Goal: Task Accomplishment & Management: Manage account settings

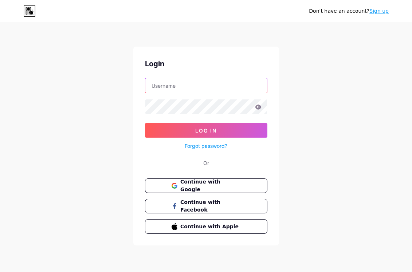
type input "[EMAIL_ADDRESS][DOMAIN_NAME]"
click at [184, 134] on button "Log In" at bounding box center [206, 130] width 122 height 15
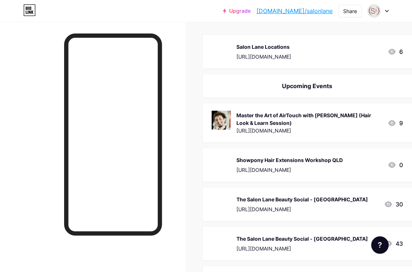
scroll to position [80, 7]
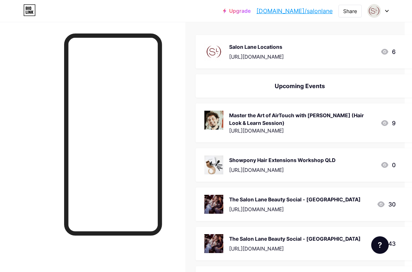
click at [260, 161] on div "Showpony Hair Extensions Workshop QLD" at bounding box center [282, 160] width 106 height 8
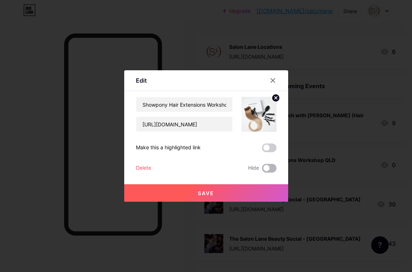
click at [272, 168] on span at bounding box center [269, 168] width 15 height 9
click at [262, 170] on input "checkbox" at bounding box center [262, 170] width 0 height 0
click at [247, 190] on button "Save" at bounding box center [206, 192] width 164 height 17
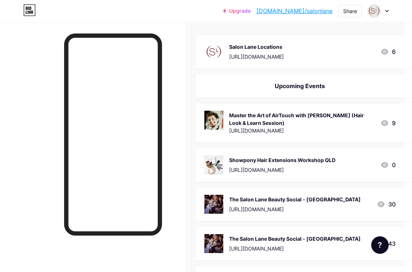
click at [301, 199] on div "The Salon Lane Beauty Social - [GEOGRAPHIC_DATA]" at bounding box center [295, 200] width 132 height 8
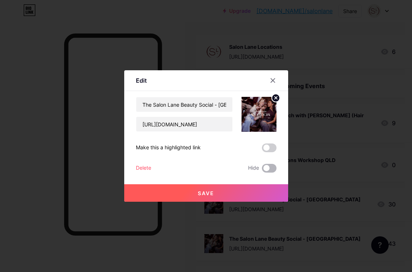
click at [270, 168] on span at bounding box center [269, 168] width 15 height 9
click at [262, 170] on input "checkbox" at bounding box center [262, 170] width 0 height 0
click at [266, 186] on button "Save" at bounding box center [206, 192] width 164 height 17
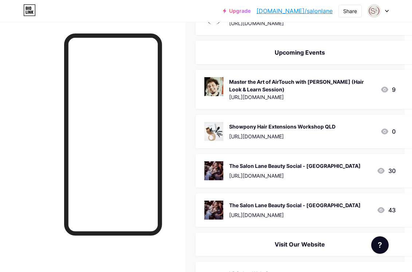
scroll to position [117, 7]
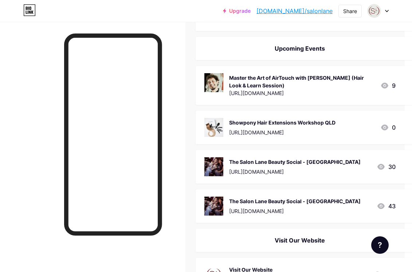
click at [311, 203] on div "The Salon Lane Beauty Social - [GEOGRAPHIC_DATA]" at bounding box center [295, 202] width 132 height 8
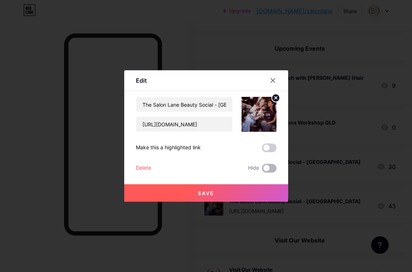
click at [272, 171] on span at bounding box center [269, 168] width 15 height 9
click at [262, 170] on input "checkbox" at bounding box center [262, 170] width 0 height 0
click at [268, 191] on button "Save" at bounding box center [206, 192] width 164 height 17
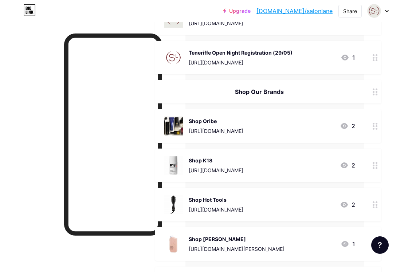
scroll to position [959, 48]
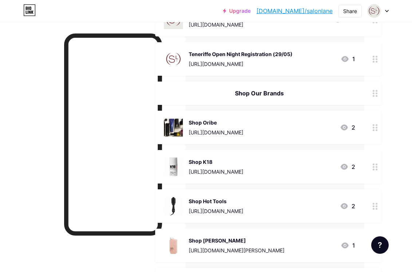
click at [204, 123] on div "Shop Oribe" at bounding box center [216, 123] width 55 height 8
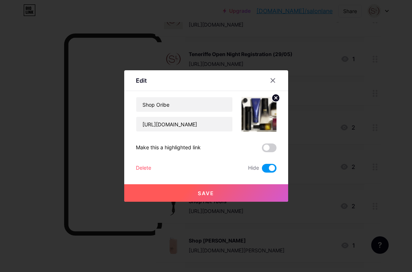
click at [267, 169] on span at bounding box center [269, 168] width 15 height 9
click at [262, 170] on input "checkbox" at bounding box center [262, 170] width 0 height 0
click at [241, 192] on button "Save" at bounding box center [206, 192] width 164 height 17
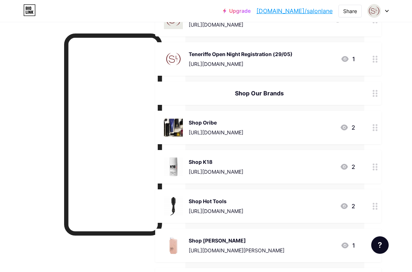
click at [275, 94] on div "Shop Our Brands" at bounding box center [259, 93] width 191 height 9
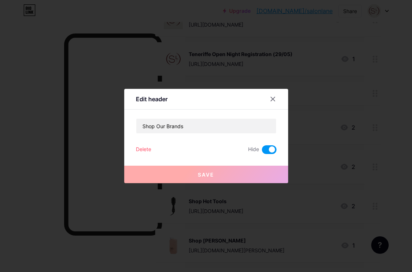
click at [272, 149] on span at bounding box center [269, 149] width 15 height 9
click at [262, 152] on input "checkbox" at bounding box center [262, 152] width 0 height 0
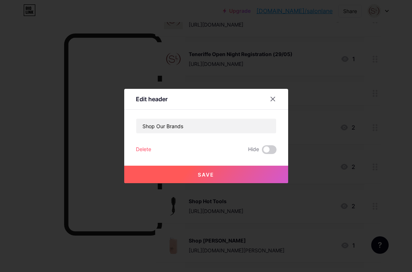
click at [247, 176] on button "Save" at bounding box center [206, 174] width 164 height 17
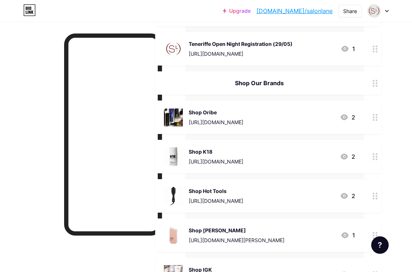
scroll to position [972, 48]
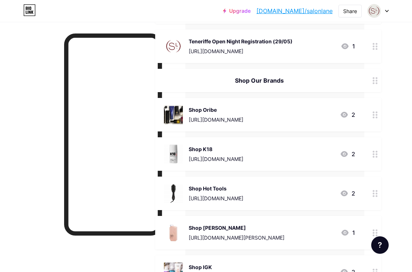
click at [204, 148] on div "Shop K18" at bounding box center [216, 149] width 55 height 8
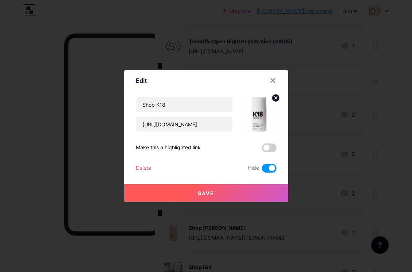
click at [268, 169] on span at bounding box center [269, 168] width 15 height 9
click at [262, 170] on input "checkbox" at bounding box center [262, 170] width 0 height 0
click at [248, 196] on button "Save" at bounding box center [206, 192] width 164 height 17
click at [315, 144] on div at bounding box center [206, 136] width 412 height 272
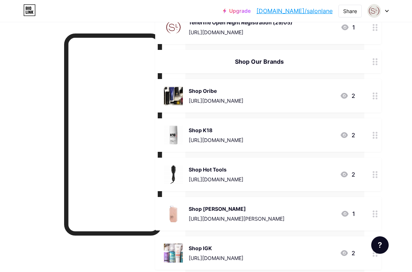
scroll to position [993, 48]
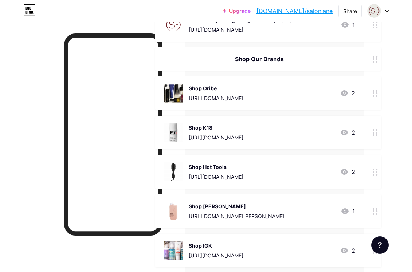
click at [221, 168] on div "Shop Hot Tools" at bounding box center [216, 167] width 55 height 8
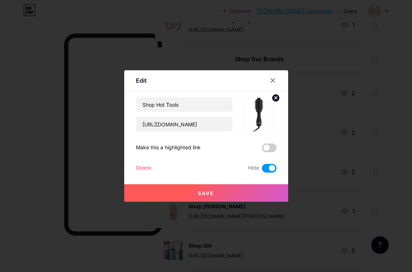
click at [266, 168] on span at bounding box center [269, 168] width 15 height 9
click at [262, 170] on input "checkbox" at bounding box center [262, 170] width 0 height 0
click at [242, 191] on button "Save" at bounding box center [206, 192] width 164 height 17
click at [313, 161] on div at bounding box center [206, 136] width 412 height 272
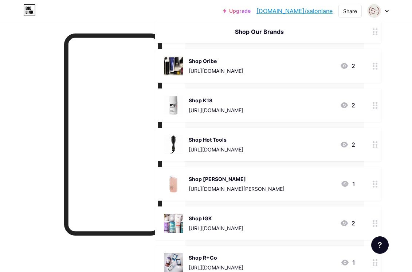
scroll to position [1024, 48]
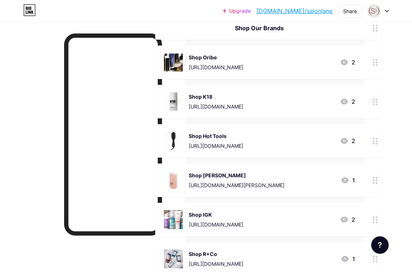
click at [230, 176] on div "Shop [PERSON_NAME]" at bounding box center [237, 176] width 96 height 8
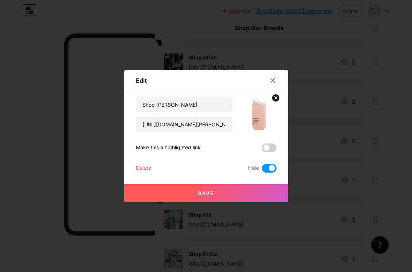
click at [269, 169] on span at bounding box center [269, 168] width 15 height 9
click at [262, 170] on input "checkbox" at bounding box center [262, 170] width 0 height 0
click at [257, 186] on button "Save" at bounding box center [206, 192] width 164 height 17
click at [321, 145] on div at bounding box center [206, 136] width 412 height 272
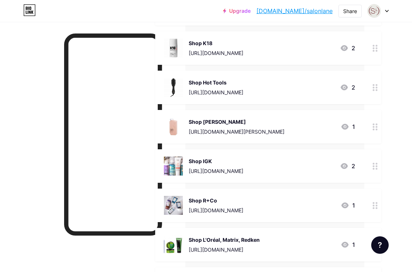
scroll to position [1089, 48]
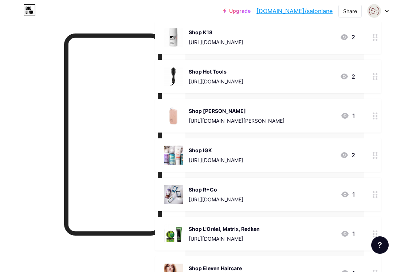
click at [208, 152] on div "Shop IGK" at bounding box center [216, 150] width 55 height 8
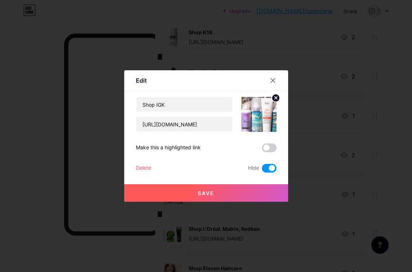
click at [267, 168] on span at bounding box center [269, 168] width 15 height 9
click at [262, 170] on input "checkbox" at bounding box center [262, 170] width 0 height 0
click at [247, 195] on button "Save" at bounding box center [206, 192] width 164 height 17
click at [310, 168] on div at bounding box center [206, 136] width 412 height 272
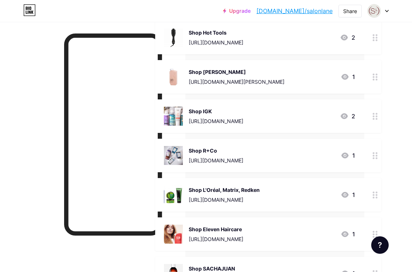
scroll to position [1130, 48]
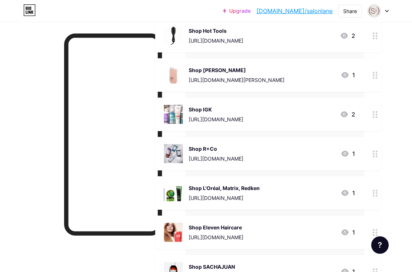
click at [203, 147] on div "Shop R+Co" at bounding box center [216, 149] width 55 height 8
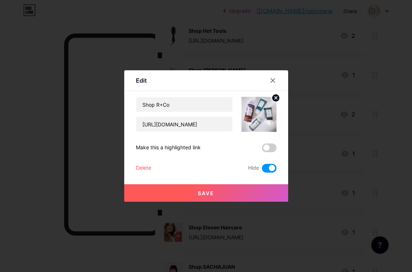
click at [268, 167] on span at bounding box center [269, 168] width 15 height 9
click at [262, 170] on input "checkbox" at bounding box center [262, 170] width 0 height 0
click at [234, 194] on button "Save" at bounding box center [206, 192] width 164 height 17
click at [311, 165] on div at bounding box center [206, 136] width 412 height 272
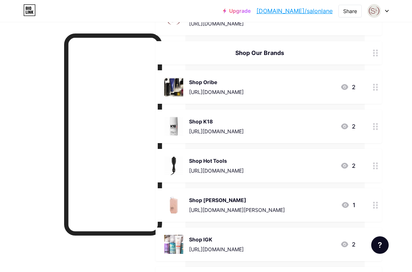
scroll to position [994, 47]
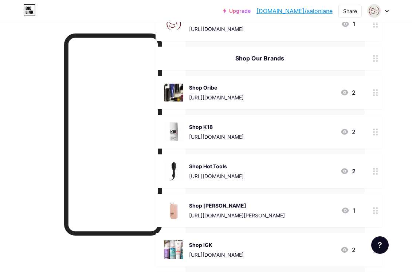
click at [375, 62] on div at bounding box center [376, 58] width 12 height 23
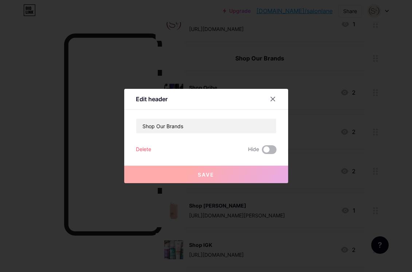
click at [272, 151] on span at bounding box center [269, 149] width 15 height 9
click at [262, 152] on input "checkbox" at bounding box center [262, 152] width 0 height 0
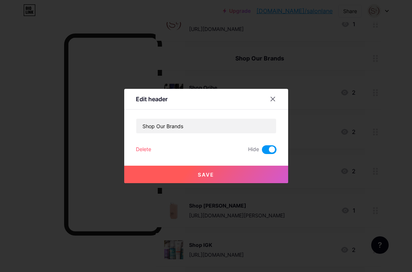
click at [365, 110] on div at bounding box center [206, 136] width 412 height 272
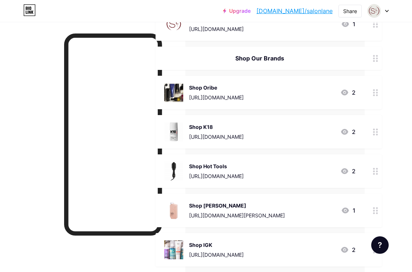
click at [374, 66] on div at bounding box center [376, 58] width 12 height 23
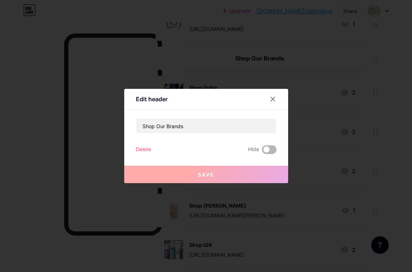
click at [269, 153] on div "Shop Our Brands Delete Hide Save" at bounding box center [206, 136] width 141 height 36
click at [273, 148] on span at bounding box center [269, 149] width 15 height 9
click at [262, 152] on input "checkbox" at bounding box center [262, 152] width 0 height 0
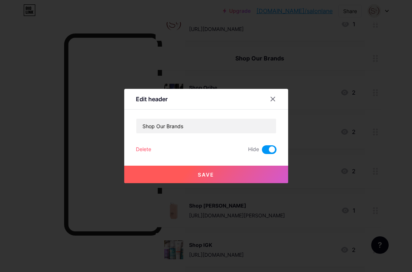
click at [259, 168] on button "Save" at bounding box center [206, 174] width 164 height 17
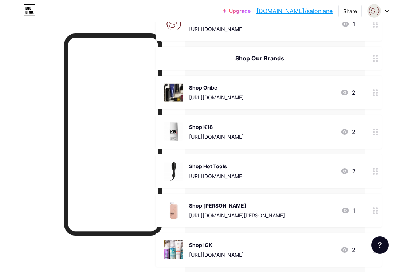
click at [216, 88] on div "Shop Oribe" at bounding box center [216, 88] width 55 height 8
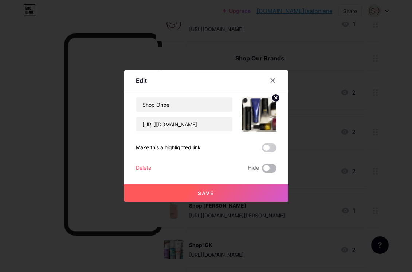
click at [269, 168] on span at bounding box center [269, 168] width 15 height 9
click at [262, 170] on input "checkbox" at bounding box center [262, 170] width 0 height 0
click at [258, 189] on button "Save" at bounding box center [206, 192] width 164 height 17
click at [334, 108] on div at bounding box center [206, 136] width 412 height 272
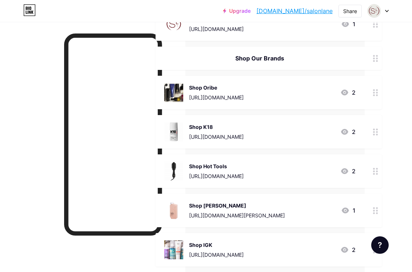
click at [211, 126] on div "Shop K18" at bounding box center [216, 127] width 55 height 8
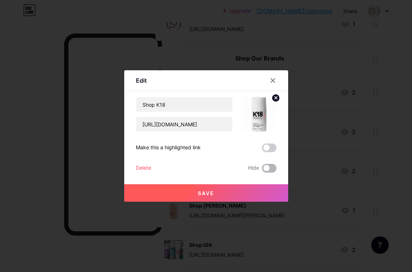
click at [270, 168] on span at bounding box center [269, 168] width 15 height 9
click at [262, 170] on input "checkbox" at bounding box center [262, 170] width 0 height 0
click at [256, 187] on button "Save" at bounding box center [206, 192] width 164 height 17
click at [331, 107] on div at bounding box center [206, 136] width 412 height 272
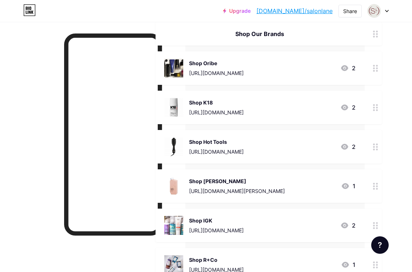
scroll to position [1024, 47]
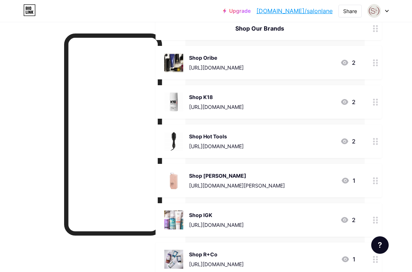
click at [226, 136] on div "Shop Hot Tools" at bounding box center [216, 137] width 55 height 8
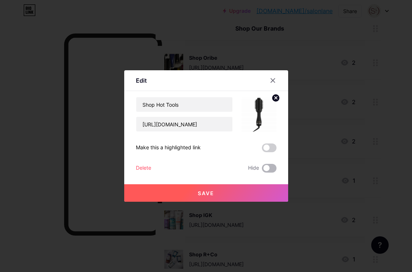
click at [273, 167] on span at bounding box center [269, 168] width 15 height 9
click at [262, 170] on input "checkbox" at bounding box center [262, 170] width 0 height 0
click at [238, 194] on button "Save" at bounding box center [206, 192] width 164 height 17
click at [319, 131] on div at bounding box center [206, 136] width 412 height 272
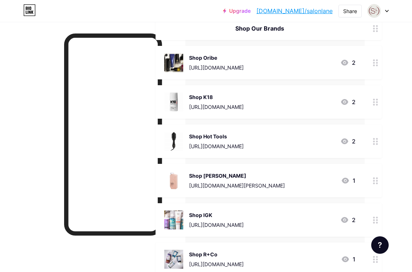
click at [224, 177] on div "Shop [PERSON_NAME]" at bounding box center [237, 176] width 96 height 8
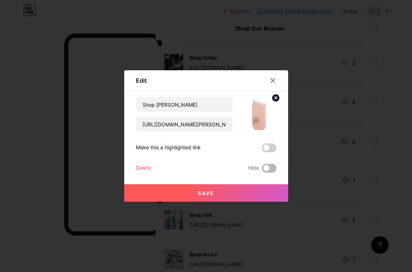
click at [273, 171] on span at bounding box center [269, 168] width 15 height 9
click at [262, 170] on input "checkbox" at bounding box center [262, 170] width 0 height 0
click at [258, 188] on button "Save" at bounding box center [206, 192] width 164 height 17
click at [315, 142] on div at bounding box center [206, 136] width 412 height 272
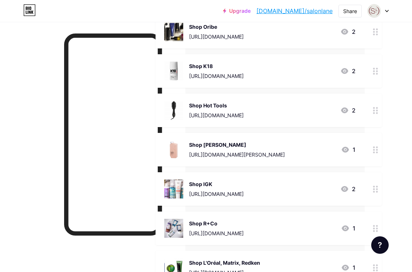
scroll to position [1058, 47]
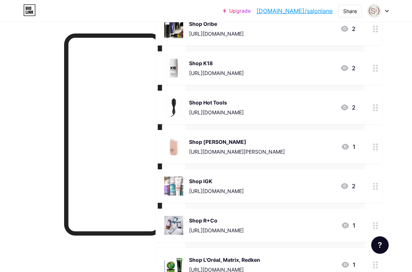
click at [207, 183] on div "Shop IGK" at bounding box center [216, 181] width 55 height 8
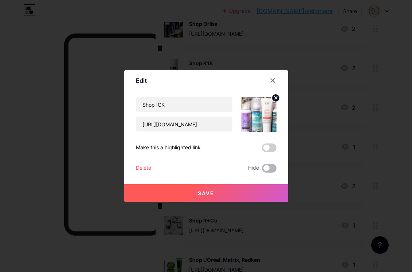
click at [271, 171] on span at bounding box center [269, 168] width 15 height 9
click at [262, 170] on input "checkbox" at bounding box center [262, 170] width 0 height 0
click at [260, 189] on button "Save" at bounding box center [206, 192] width 164 height 17
click at [311, 169] on div at bounding box center [206, 136] width 412 height 272
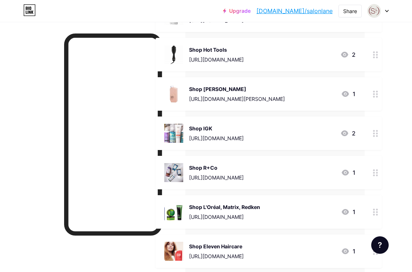
scroll to position [1121, 47]
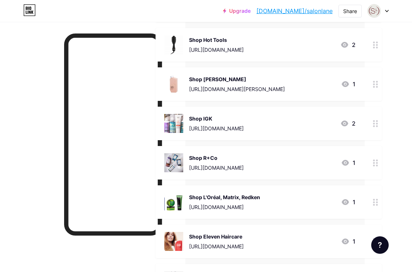
click at [204, 160] on div "Shop R+Co" at bounding box center [216, 158] width 55 height 8
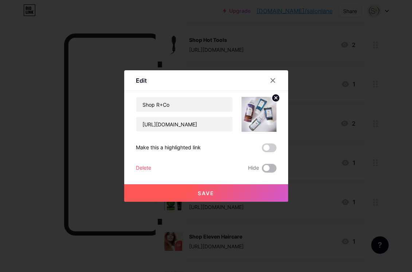
click at [270, 169] on span at bounding box center [269, 168] width 15 height 9
click at [262, 170] on input "checkbox" at bounding box center [262, 170] width 0 height 0
click at [259, 192] on button "Save" at bounding box center [206, 192] width 164 height 17
click at [307, 156] on div at bounding box center [206, 136] width 412 height 272
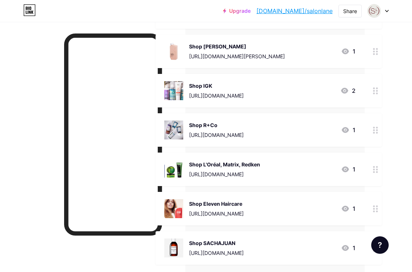
scroll to position [1156, 47]
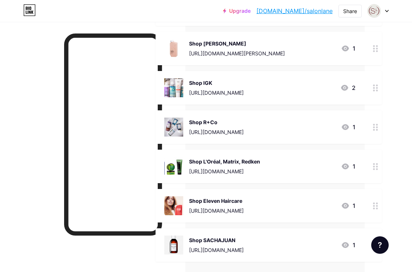
click at [251, 160] on div "Shop L'Oréal, Matrix, Redken" at bounding box center [224, 162] width 71 height 8
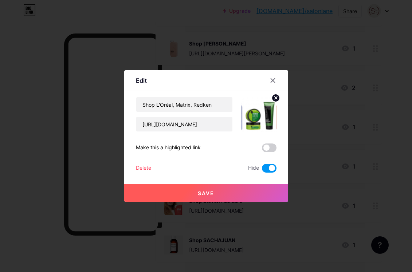
click at [313, 146] on div at bounding box center [206, 136] width 412 height 272
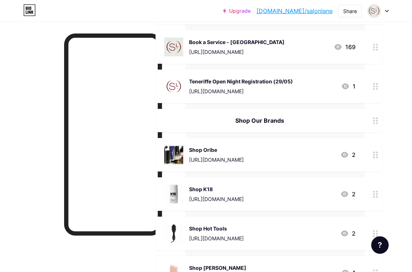
scroll to position [892, 47]
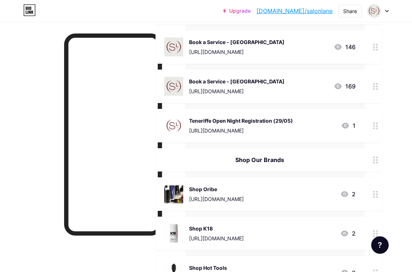
click at [269, 160] on div "Shop Our Brands" at bounding box center [259, 160] width 191 height 9
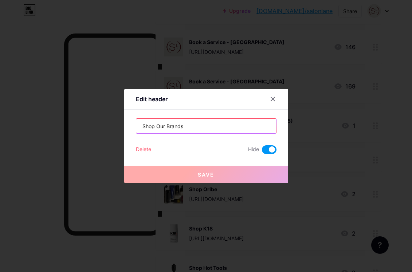
drag, startPoint x: 200, startPoint y: 130, endPoint x: 127, endPoint y: 129, distance: 73.3
click at [127, 129] on div "Edit header Shop Our Brands Delete Hide Save" at bounding box center [206, 136] width 164 height 94
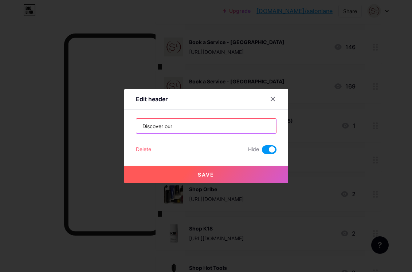
type input "Discover our"
